Goal: Task Accomplishment & Management: Manage account settings

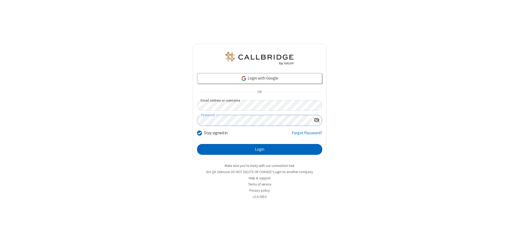
click at [259, 150] on button "Login" at bounding box center [259, 149] width 125 height 11
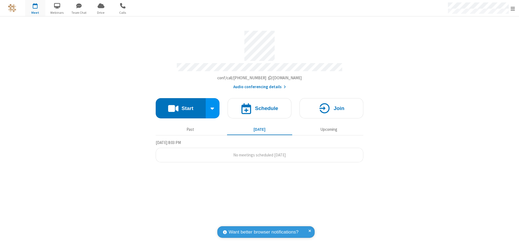
click at [512, 8] on span "Open menu" at bounding box center [512, 8] width 4 height 5
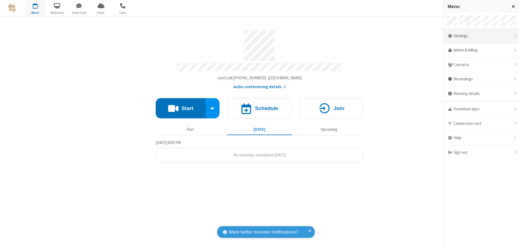
click at [481, 36] on div "Settings" at bounding box center [480, 36] width 75 height 15
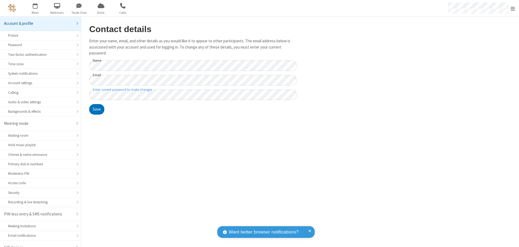
scroll to position [8, 0]
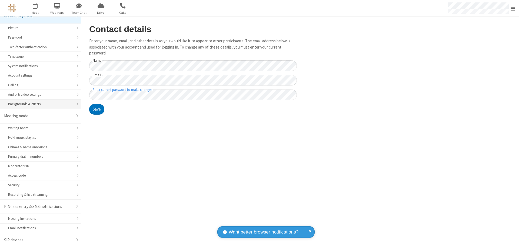
click at [38, 104] on div "Backgrounds & effects" at bounding box center [40, 104] width 65 height 5
